Goal: Task Accomplishment & Management: Use online tool/utility

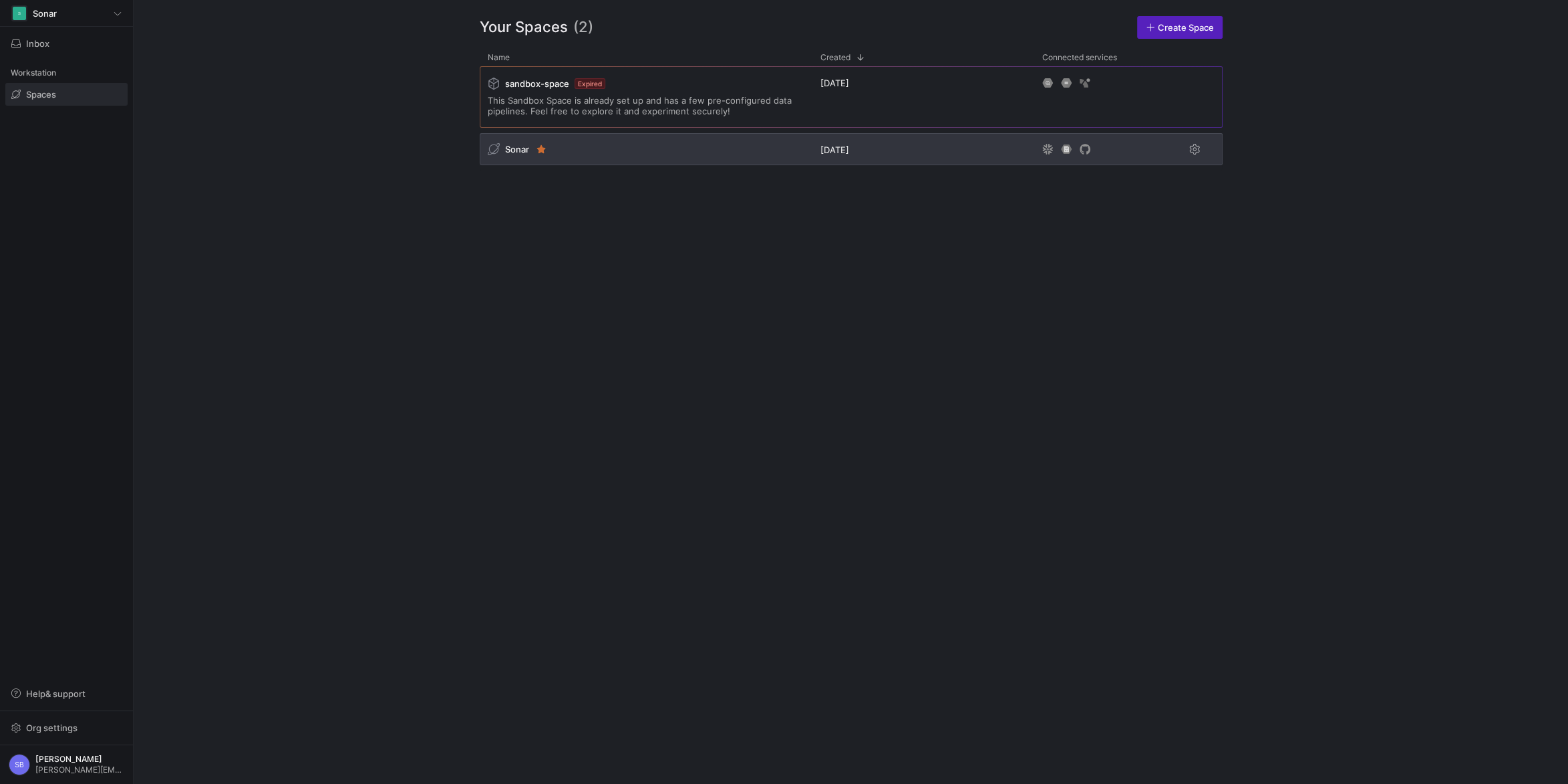
click at [517, 149] on span "Sonar" at bounding box center [516, 149] width 24 height 11
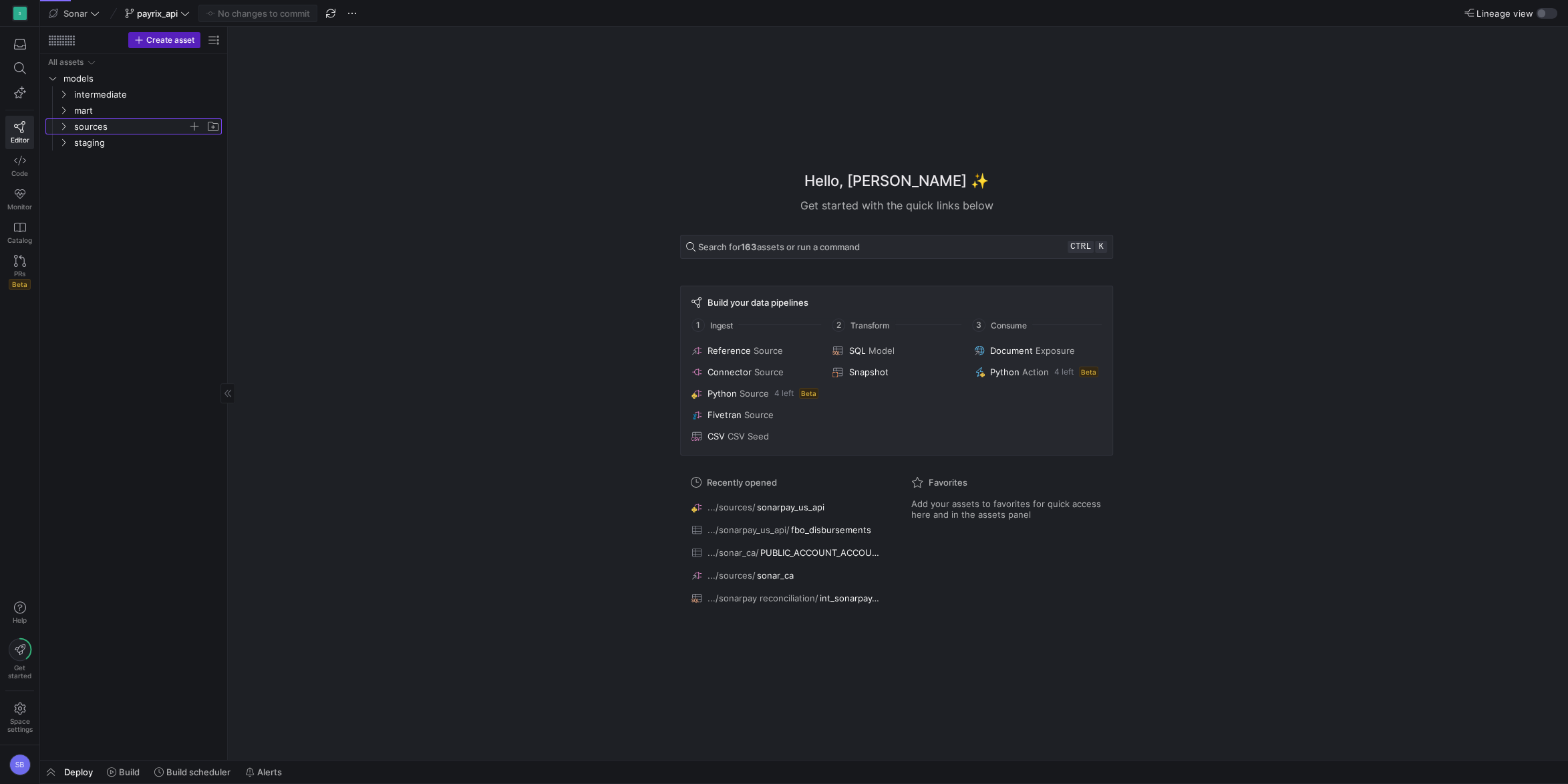
click at [64, 121] on y42-icon "Press SPACE to select this row." at bounding box center [63, 126] width 11 height 11
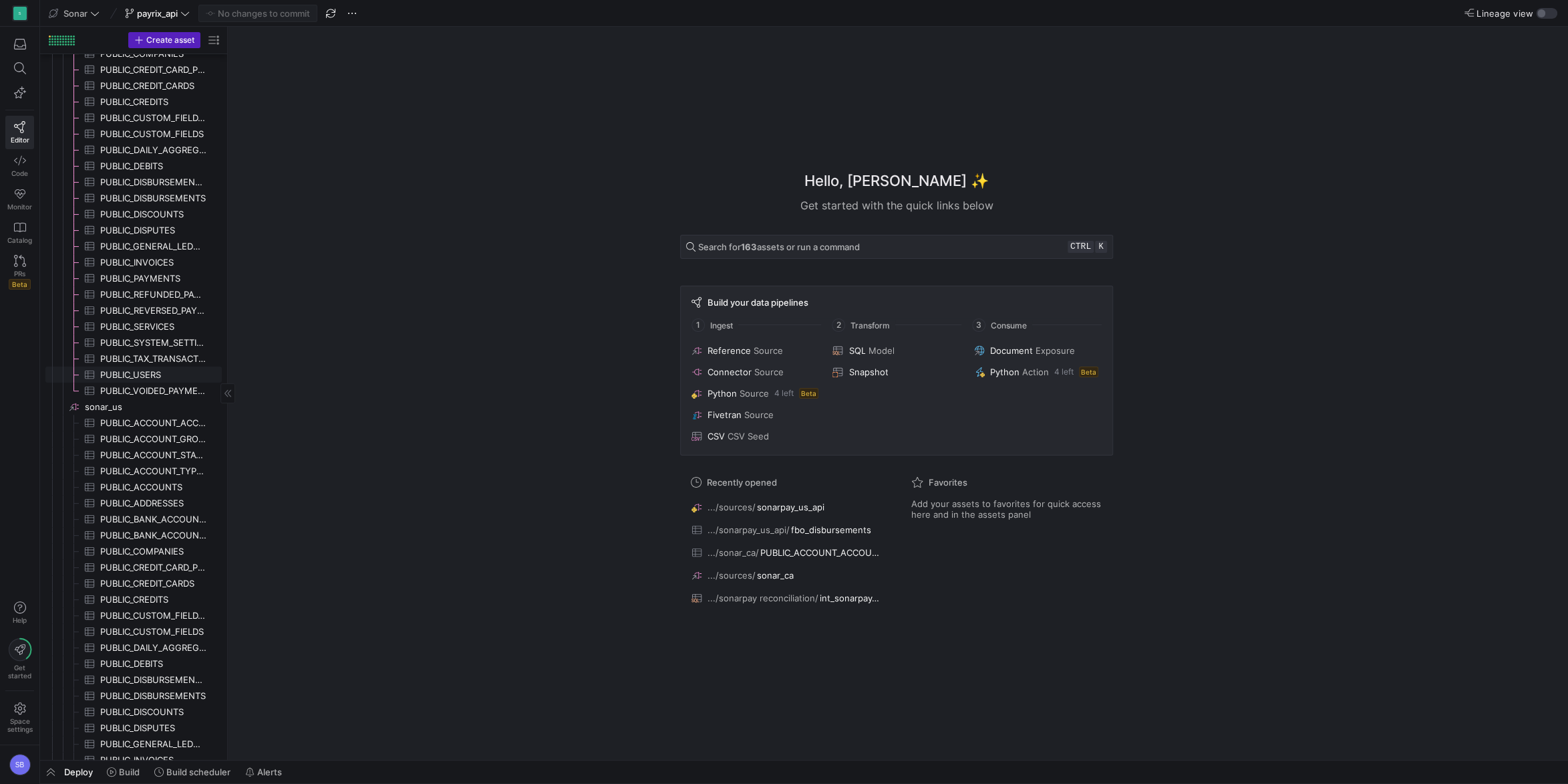
scroll to position [423, 0]
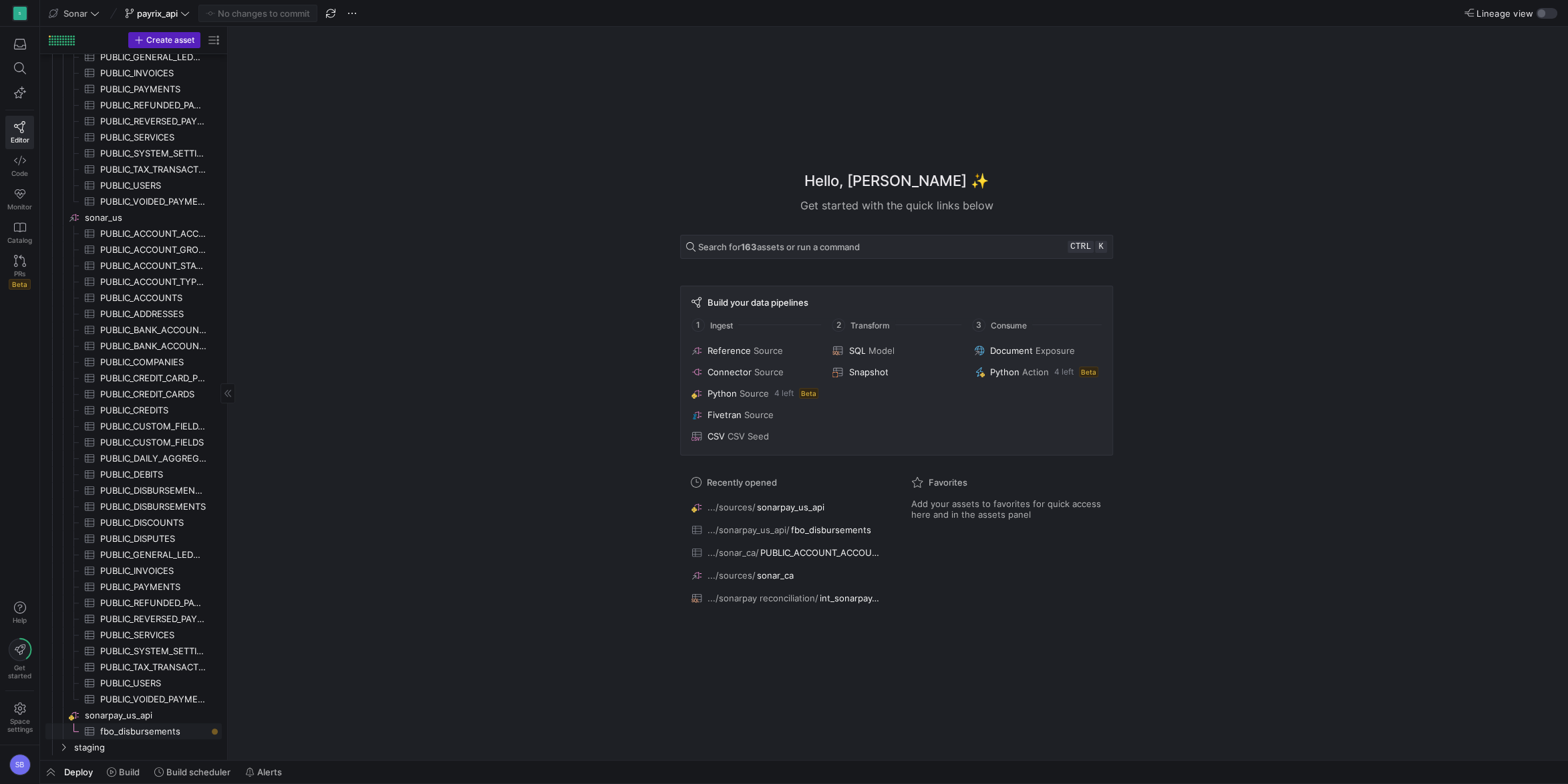
click at [140, 727] on span "fbo_disbursements​​​​​​​​​" at bounding box center [153, 731] width 107 height 16
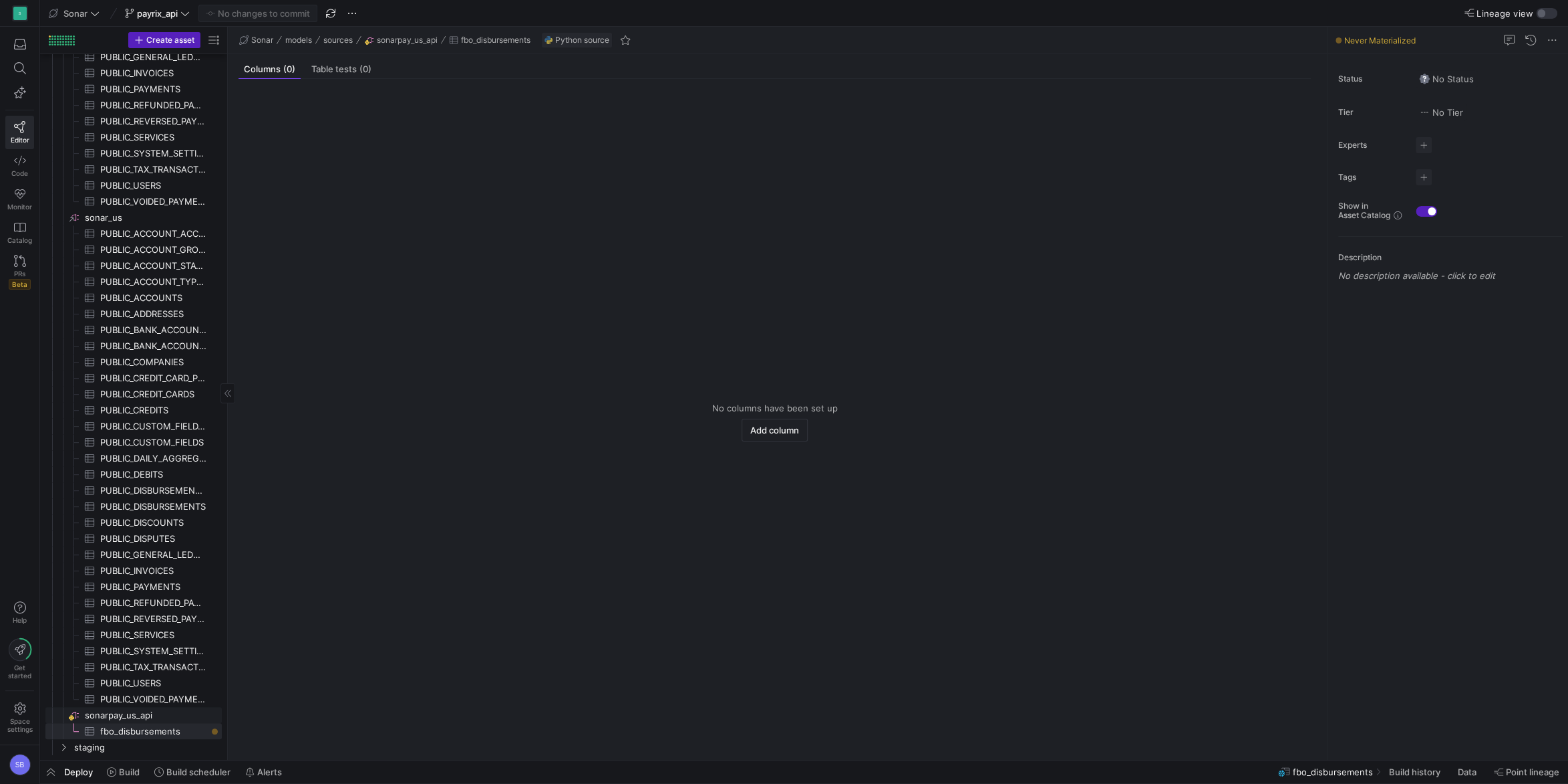
click at [136, 718] on span "sonarpay_us_api​​​​​​​​" at bounding box center [153, 715] width 135 height 16
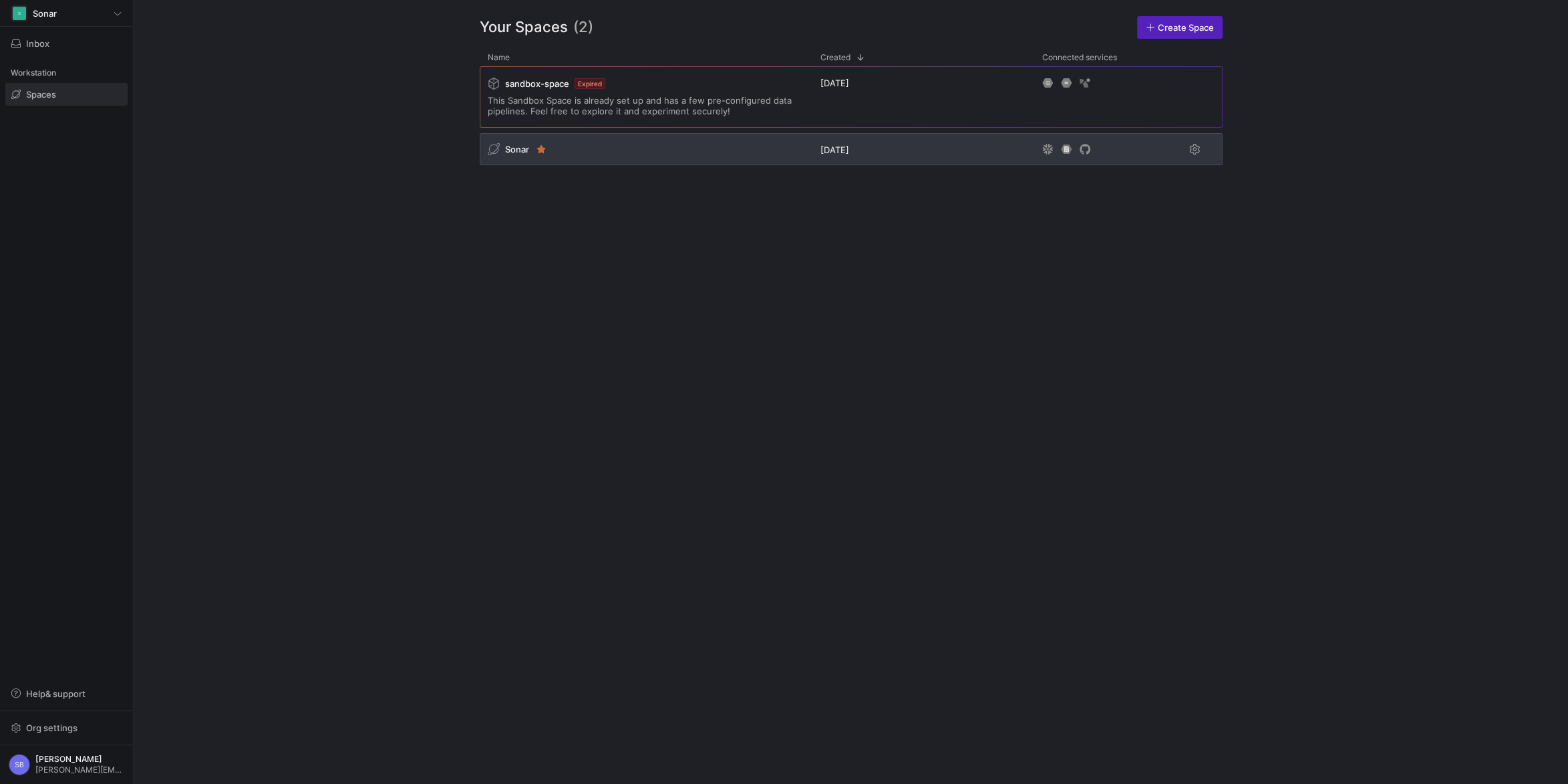
click at [512, 146] on span "Sonar" at bounding box center [516, 149] width 24 height 11
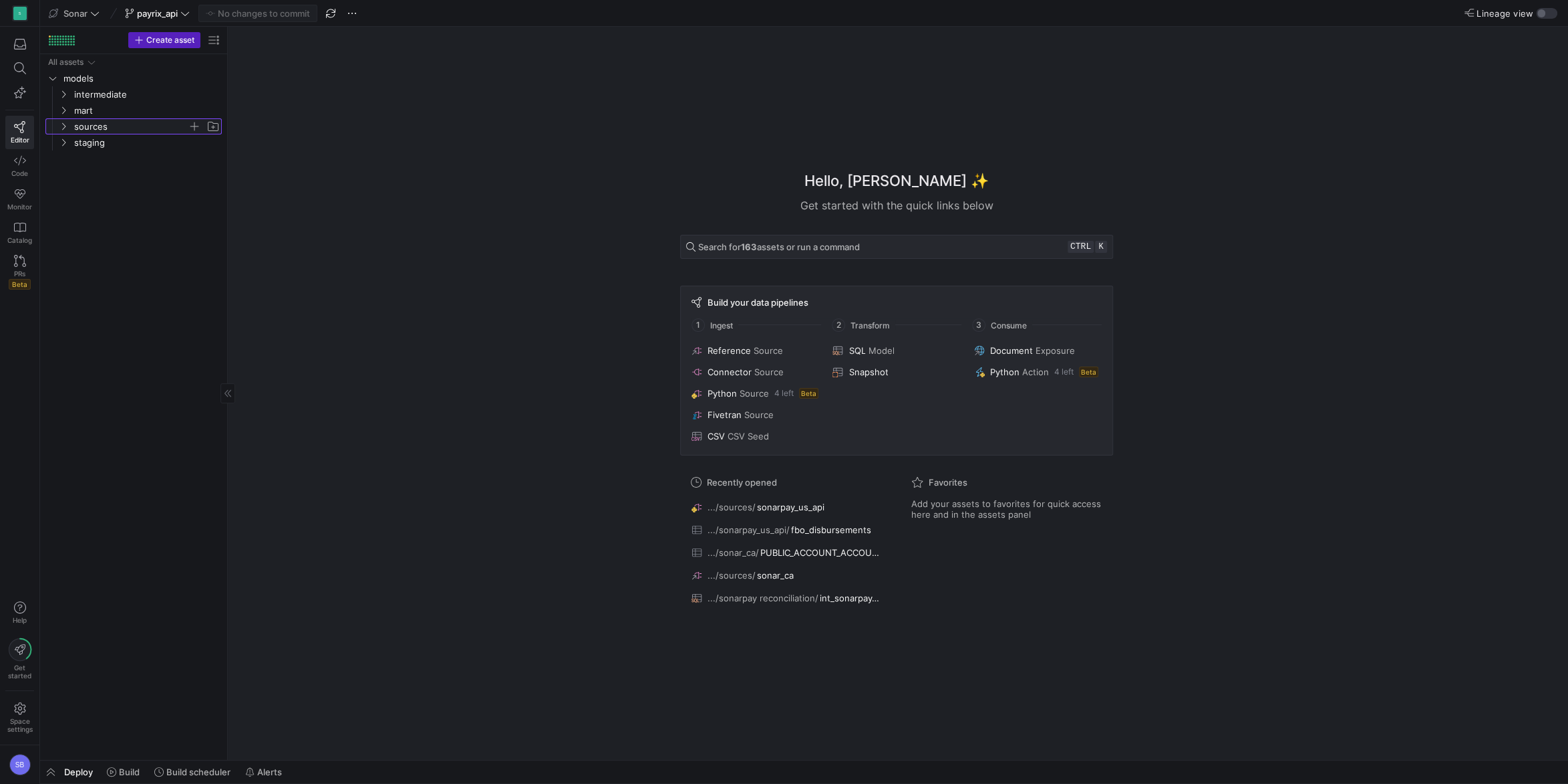
click at [63, 129] on icon "Press SPACE to select this row." at bounding box center [64, 126] width 10 height 8
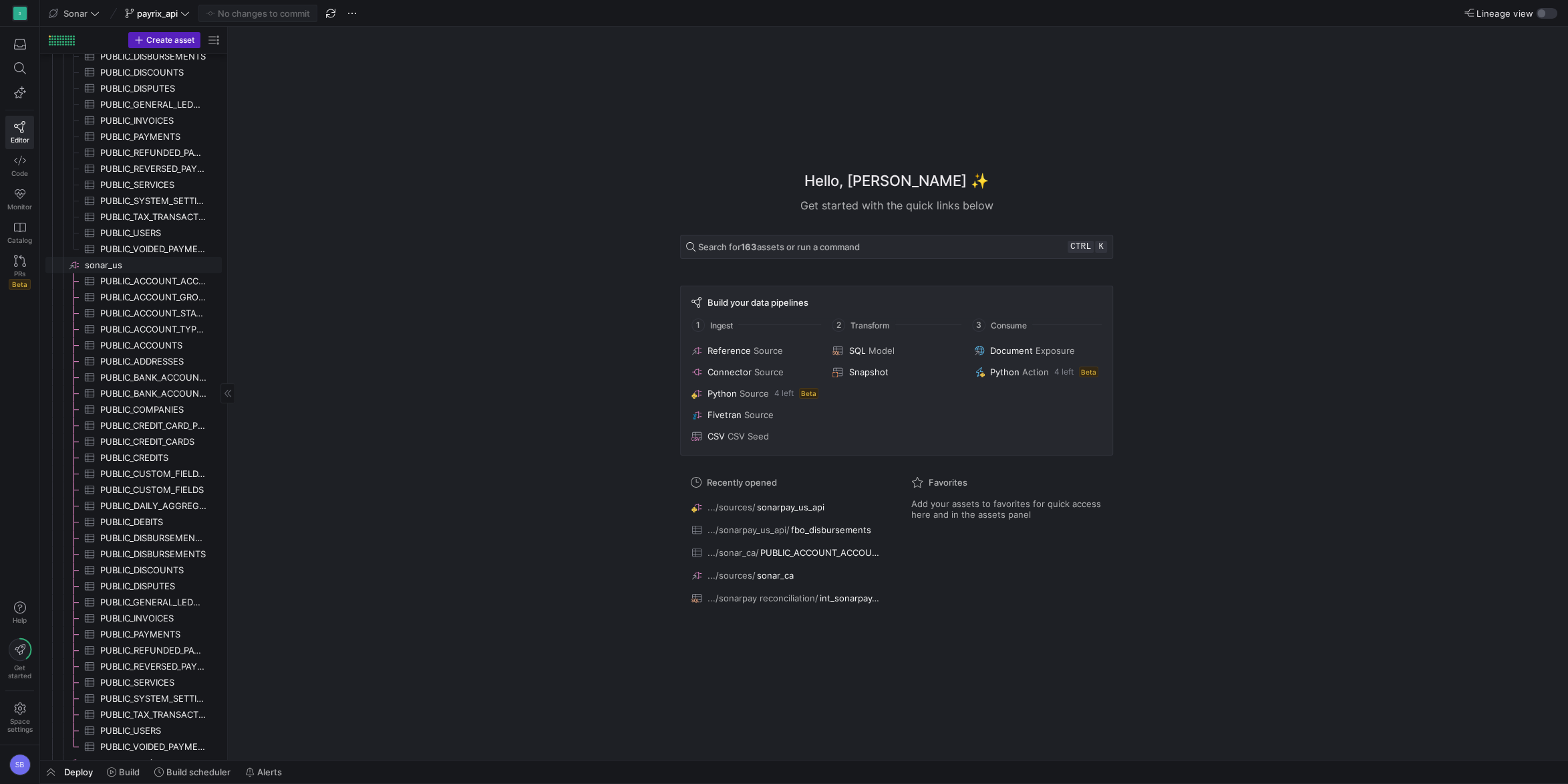
scroll to position [417, 0]
click at [107, 715] on span "sonarpay_us_api​​​​​​​​" at bounding box center [153, 715] width 135 height 16
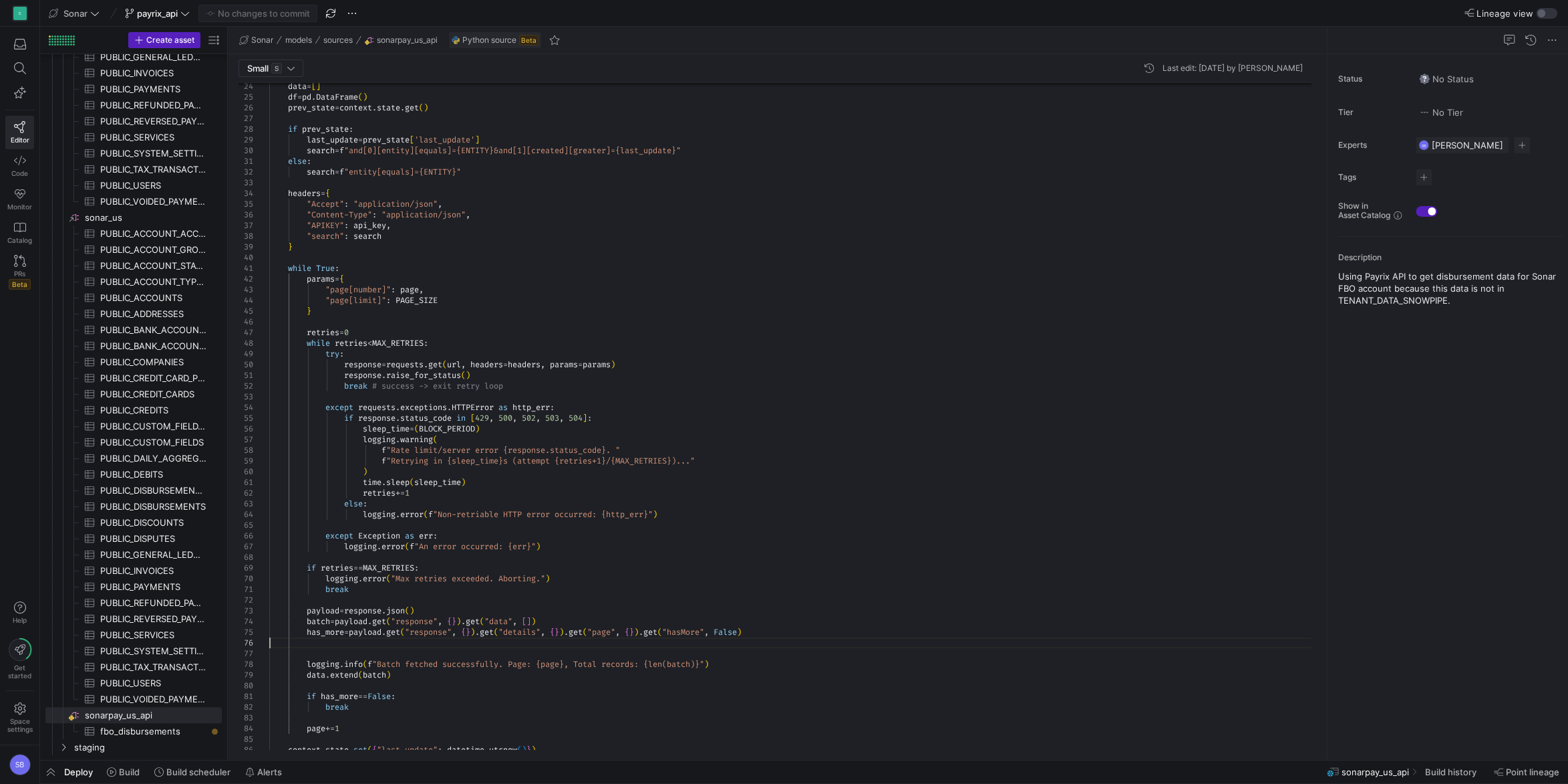
click at [349, 640] on div "data = [ ] df = pd . DataFrame ( ) prev_state = context . state . get ( ) if pr…" at bounding box center [795, 530] width 1053 height 1432
click at [616, 558] on div "data = [ ] df = pd . DataFrame ( ) prev_state = context . state . get ( ) if pr…" at bounding box center [795, 526] width 1053 height 1421
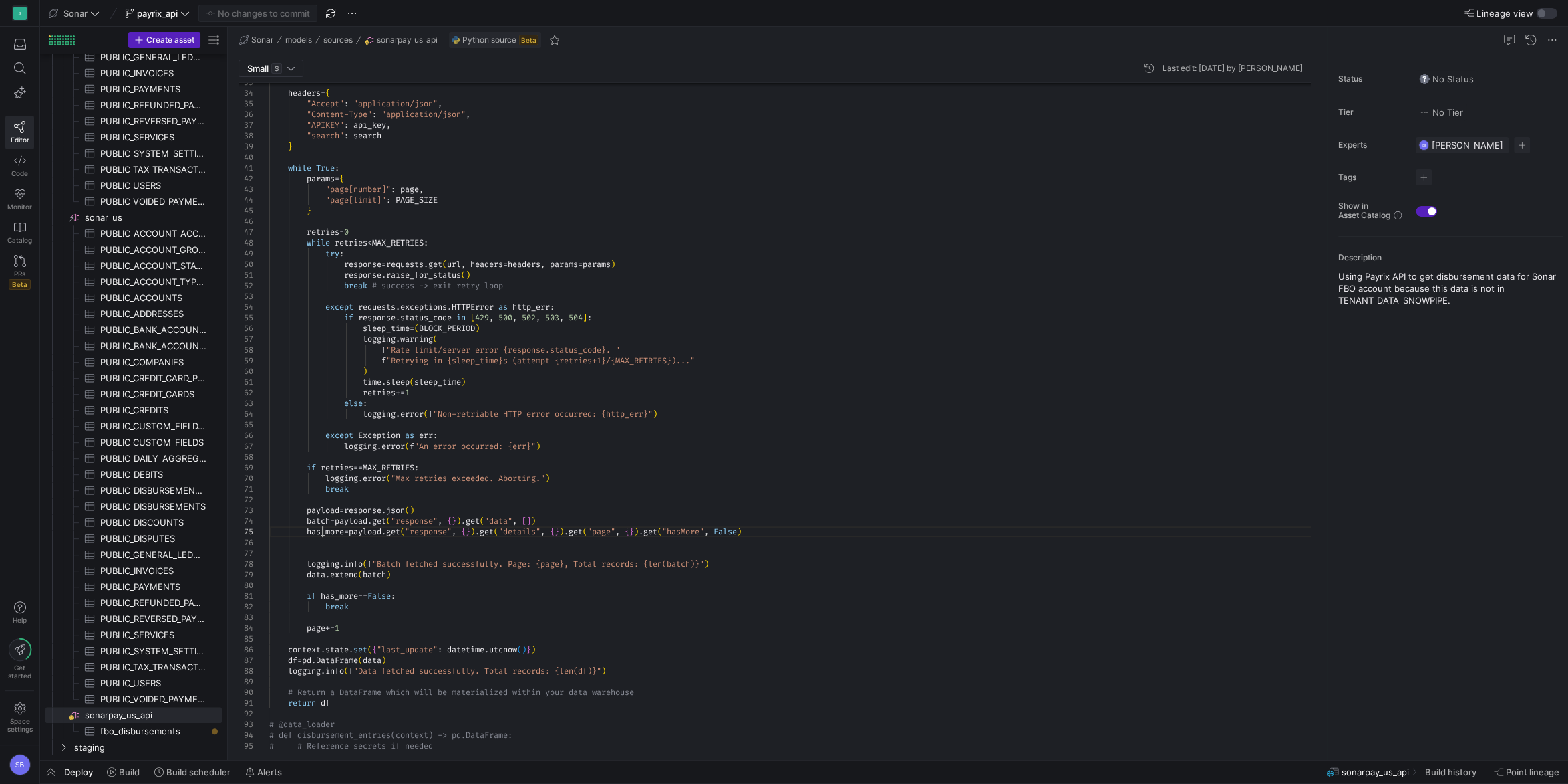
click at [324, 532] on div "headers = { "Accept" : "application/json" , "Content-Type" : "application/json"…" at bounding box center [795, 431] width 1053 height 1432
click at [326, 546] on div "headers = { "Accept" : "application/json" , "Content-Type" : "application/json"…" at bounding box center [795, 431] width 1053 height 1432
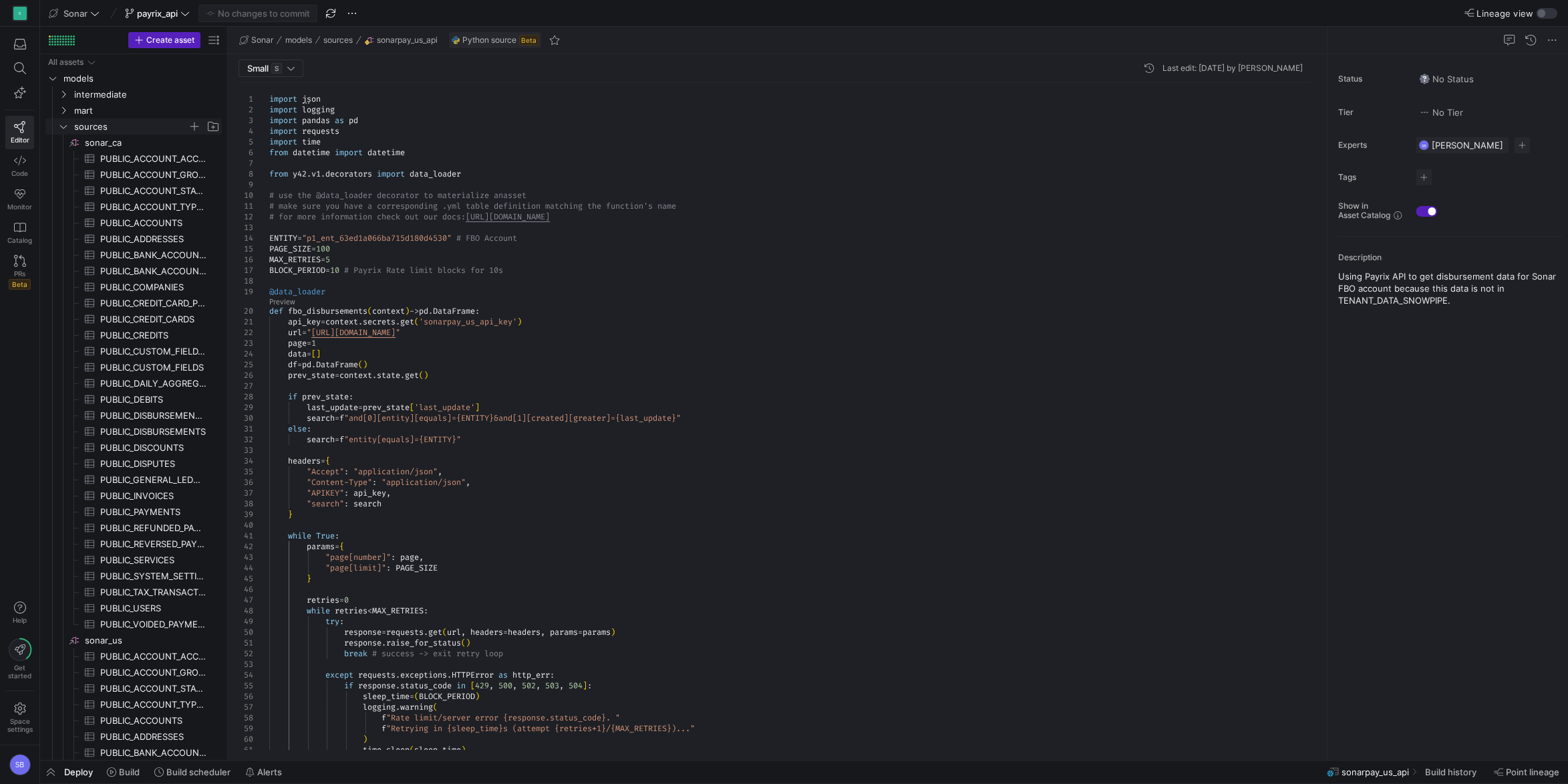
click at [63, 129] on icon "Press SPACE to select this row." at bounding box center [64, 126] width 10 height 8
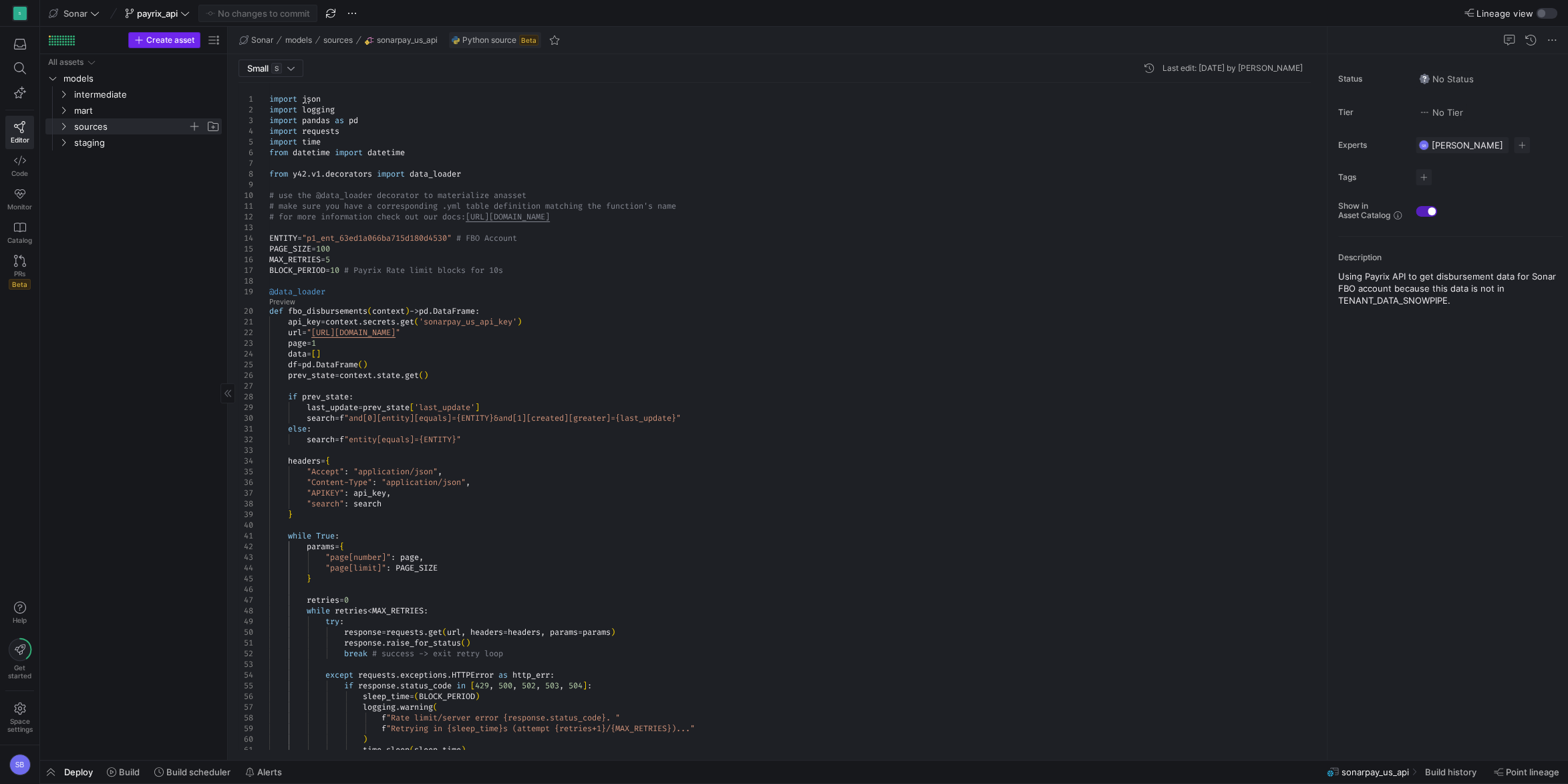
click at [166, 41] on span "Create asset" at bounding box center [170, 40] width 48 height 10
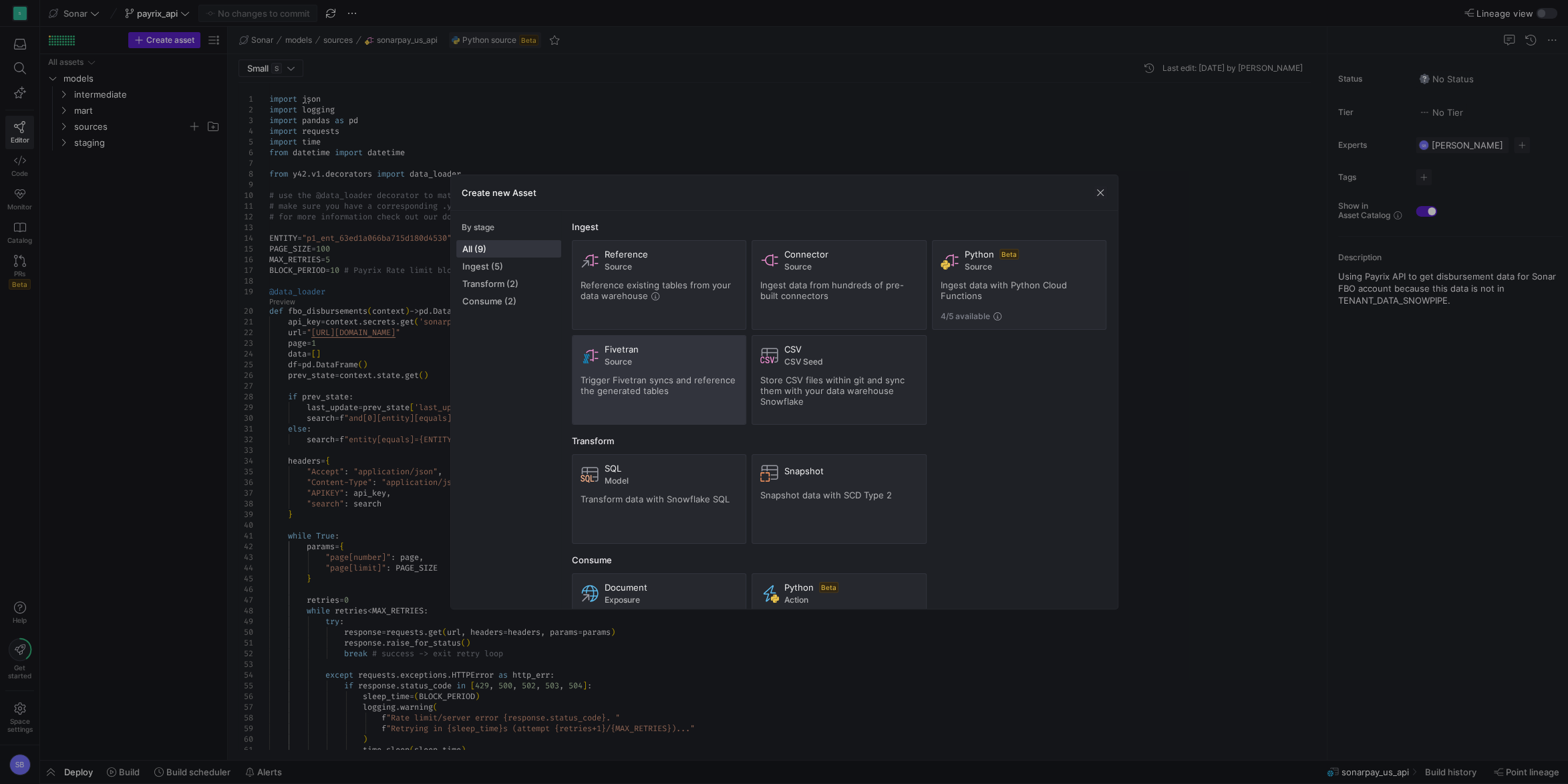
click at [640, 397] on div "Fivetran Source Trigger Fivetran syncs and reference the generated tables" at bounding box center [659, 380] width 157 height 72
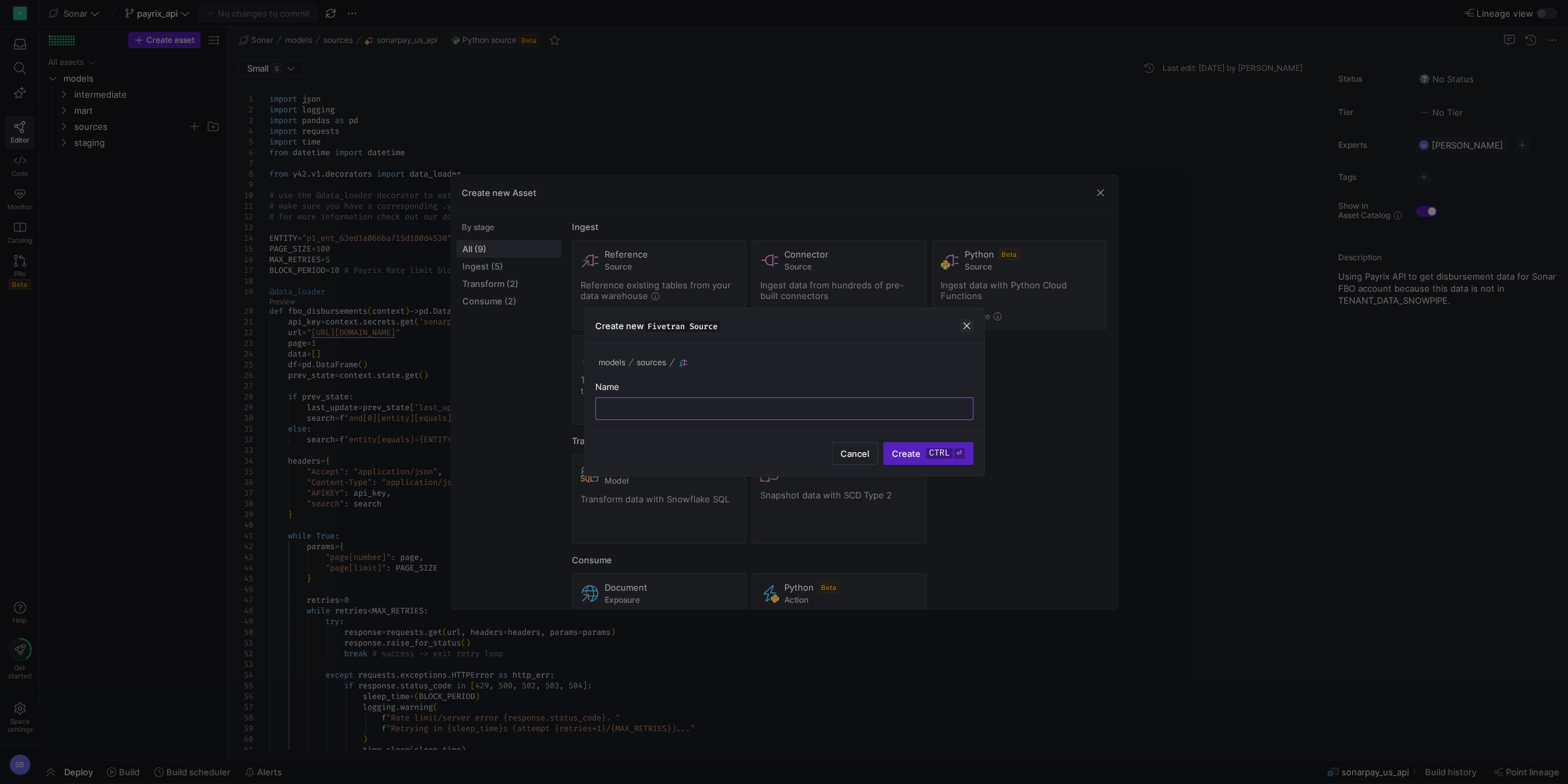
click at [966, 325] on span "button" at bounding box center [967, 326] width 14 height 14
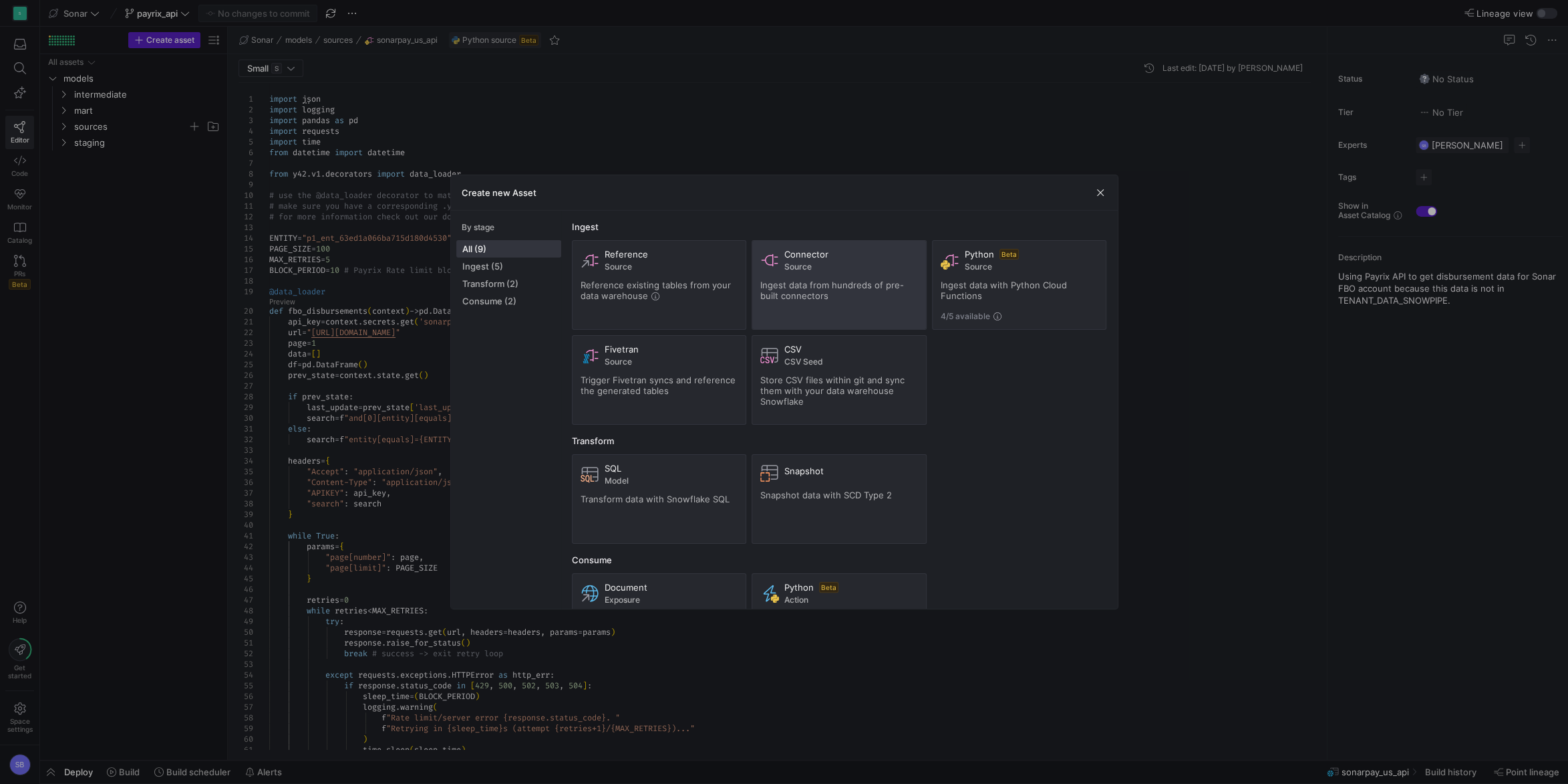
click at [826, 307] on div "Connector Source Ingest data from hundreds of pre-built connectors" at bounding box center [838, 285] width 157 height 72
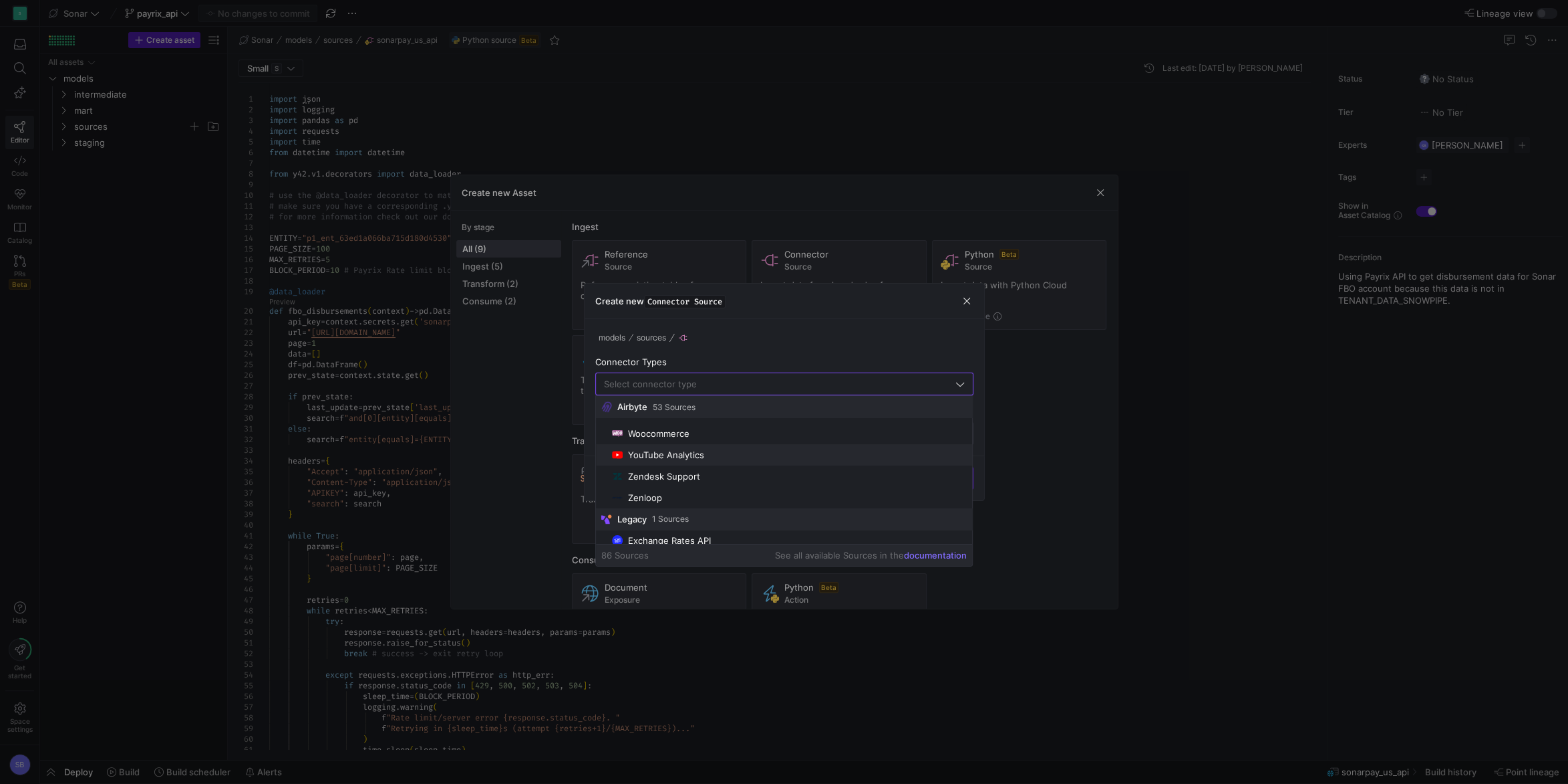
scroll to position [1758, 0]
click at [961, 300] on span "button" at bounding box center [967, 301] width 14 height 14
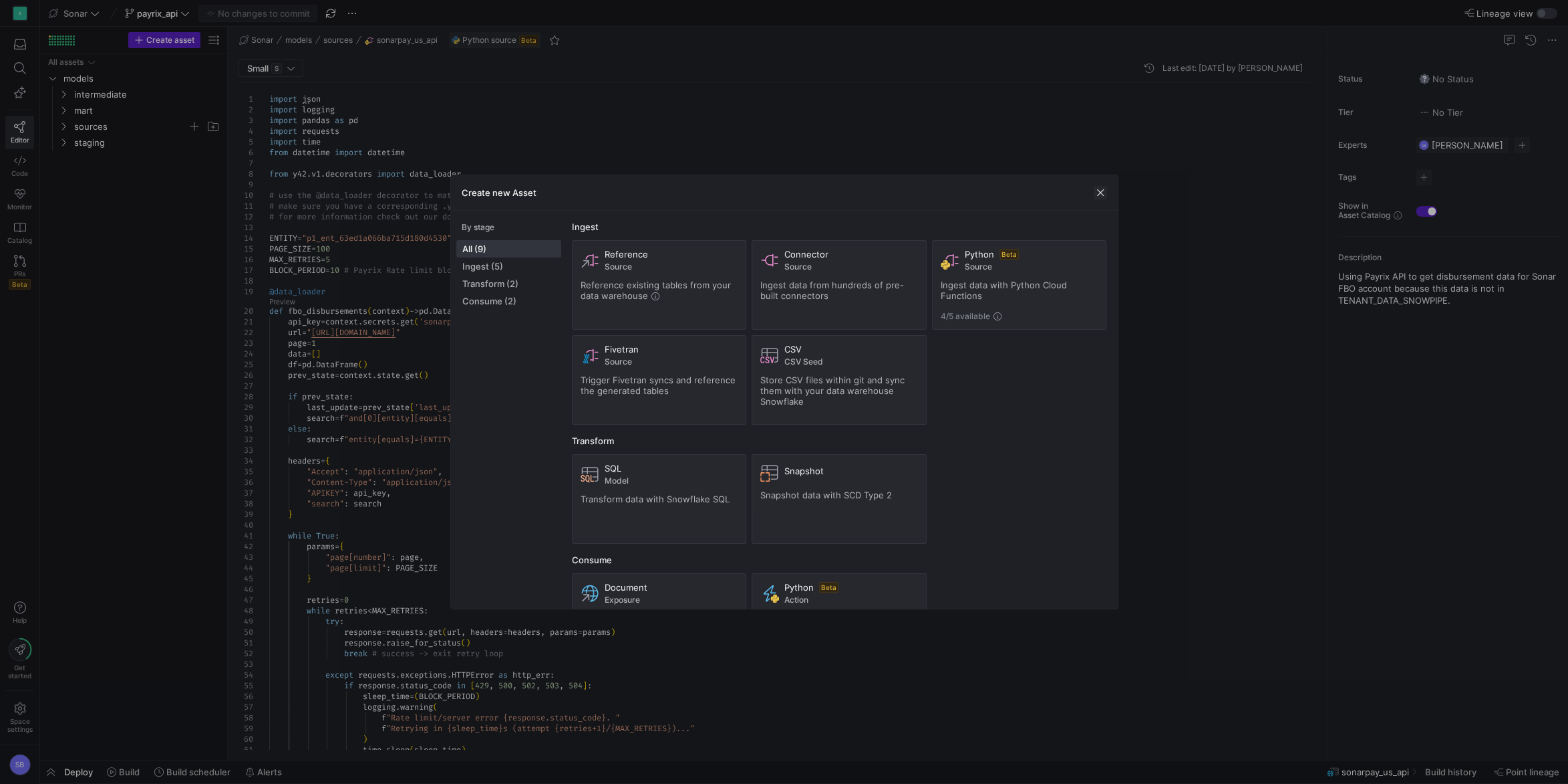
click at [1099, 188] on span "button" at bounding box center [1100, 193] width 14 height 14
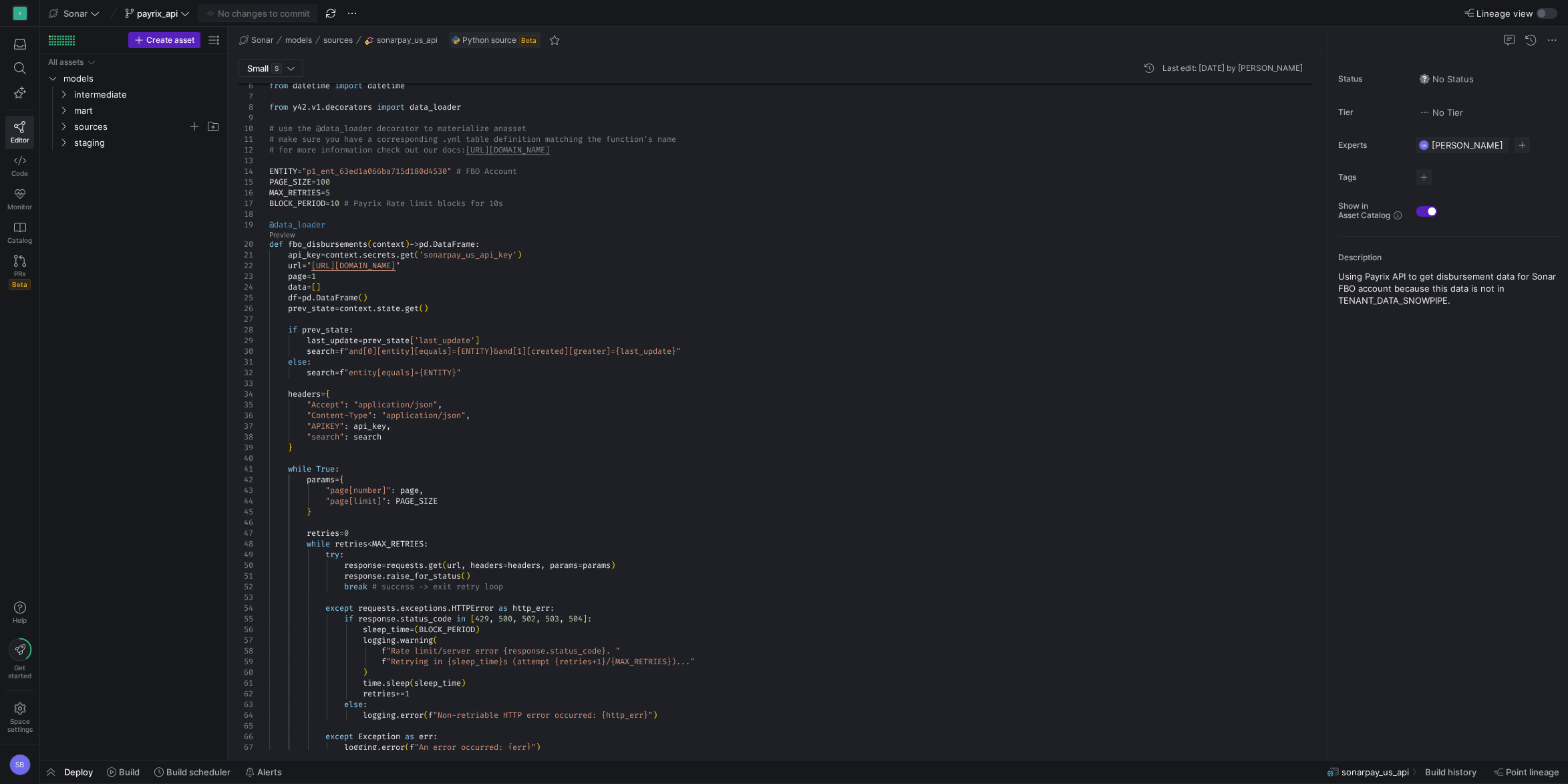
click at [531, 203] on div "time . sleep ( sleep_time ) f "Rate limit/server error {response.status_code}. …" at bounding box center [795, 731] width 1053 height 1432
